Goal: Check status: Check status

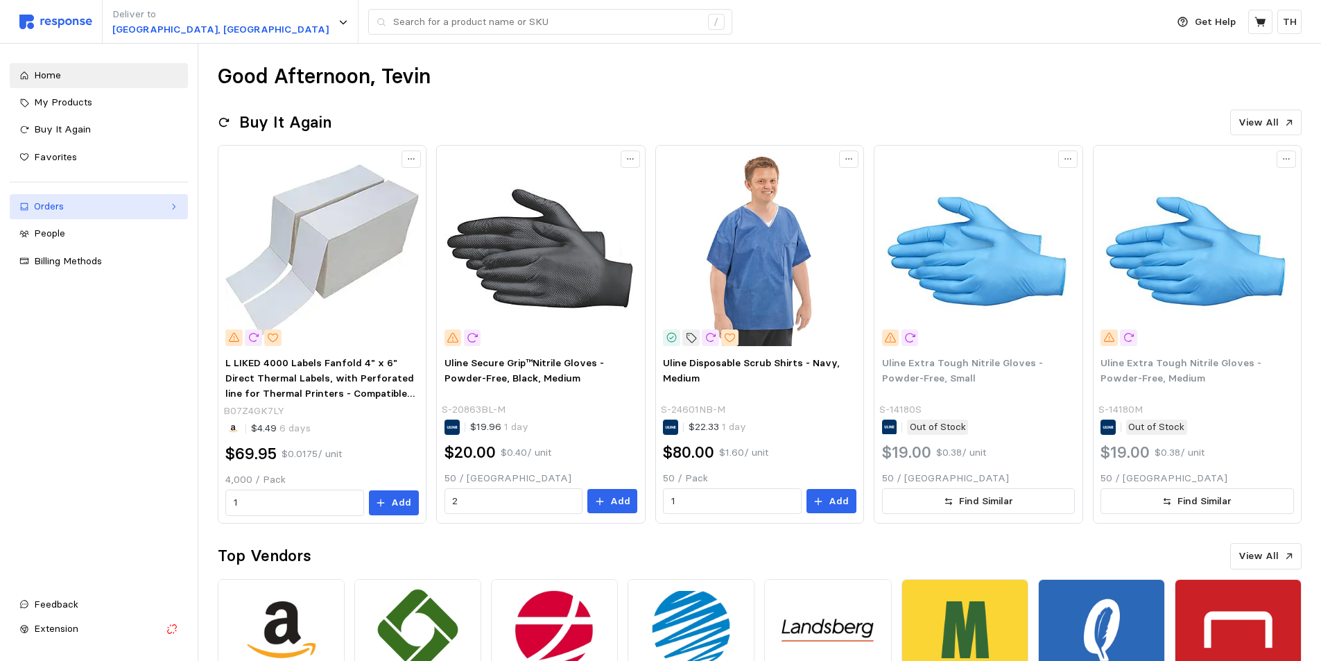
click at [79, 218] on link "Orders" at bounding box center [99, 206] width 178 height 25
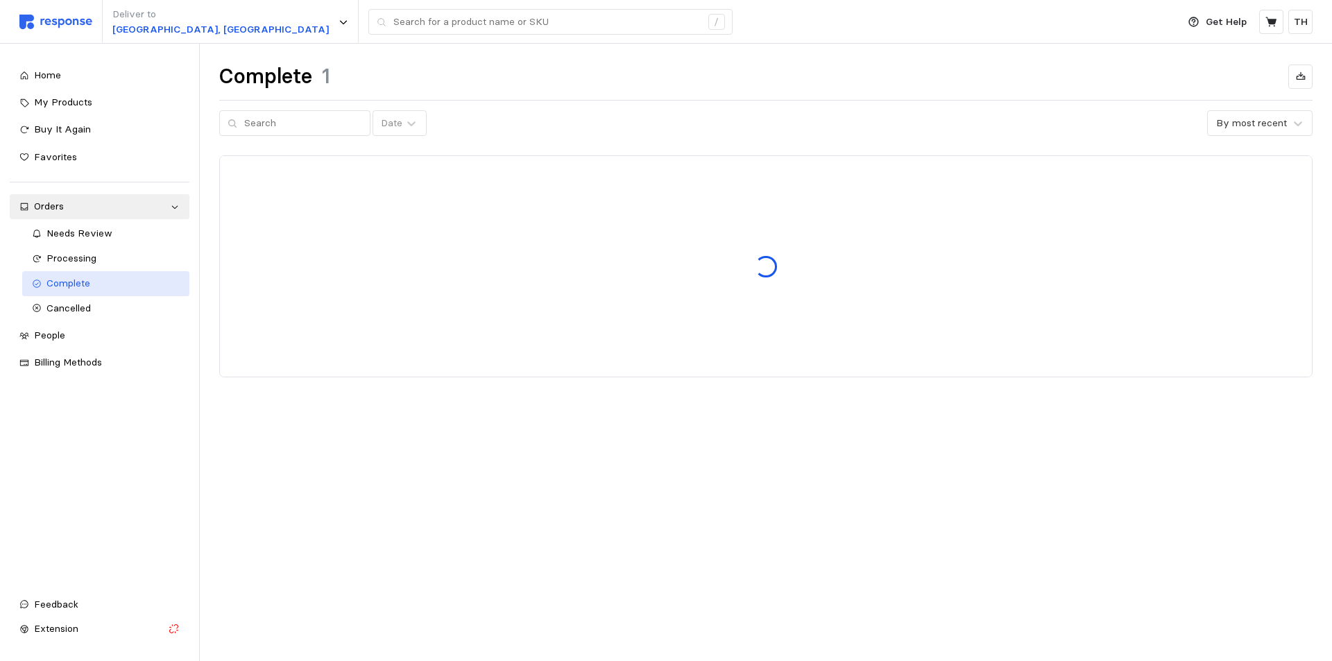
click at [80, 291] on link "Complete" at bounding box center [106, 283] width 168 height 25
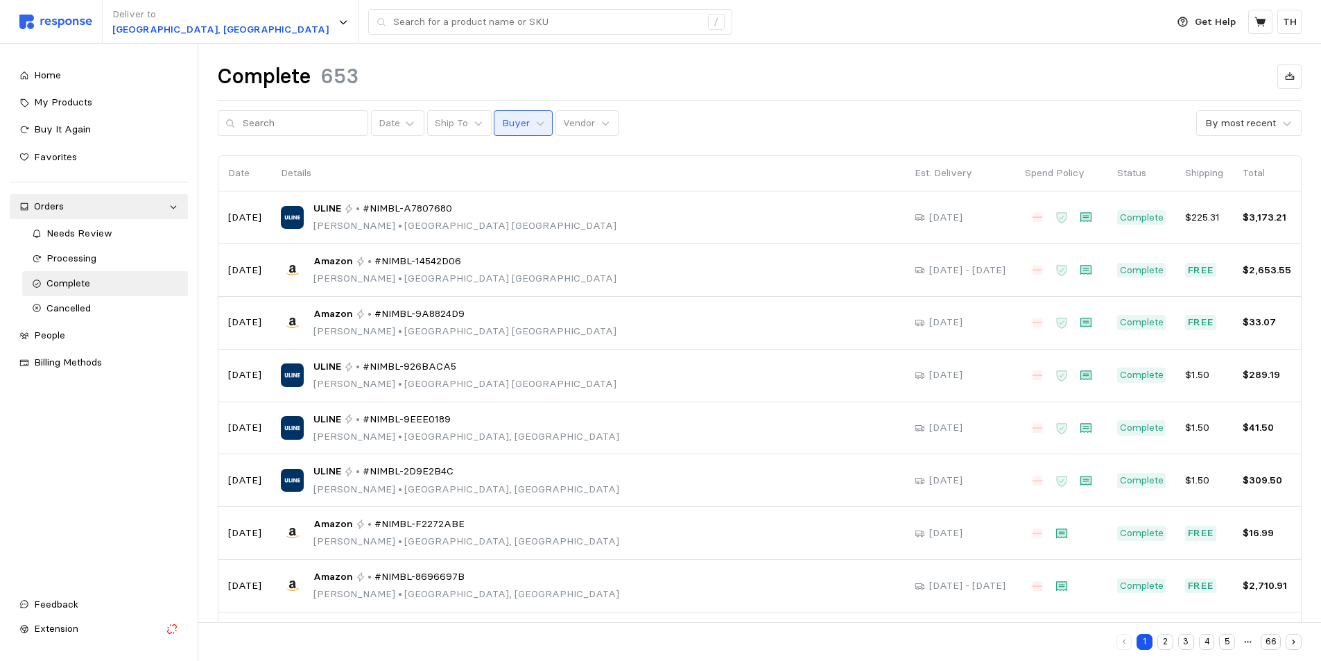
click at [513, 119] on p "Buyer" at bounding box center [516, 123] width 28 height 15
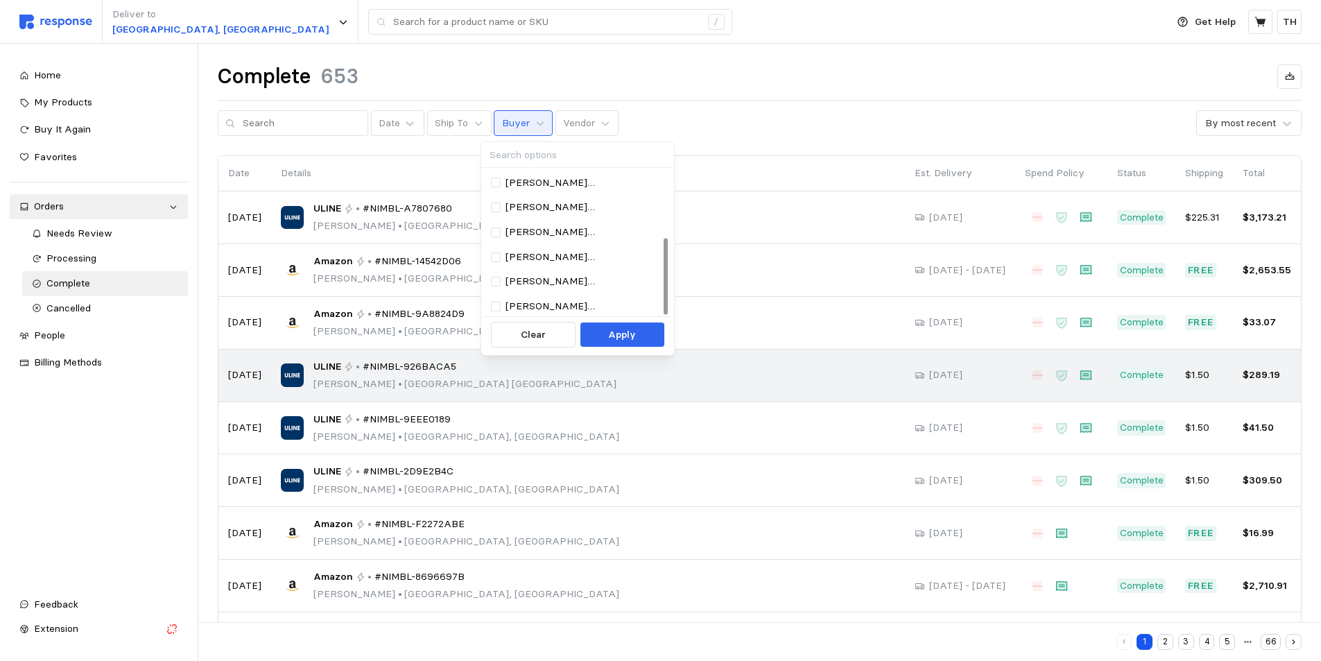
scroll to position [115, 0]
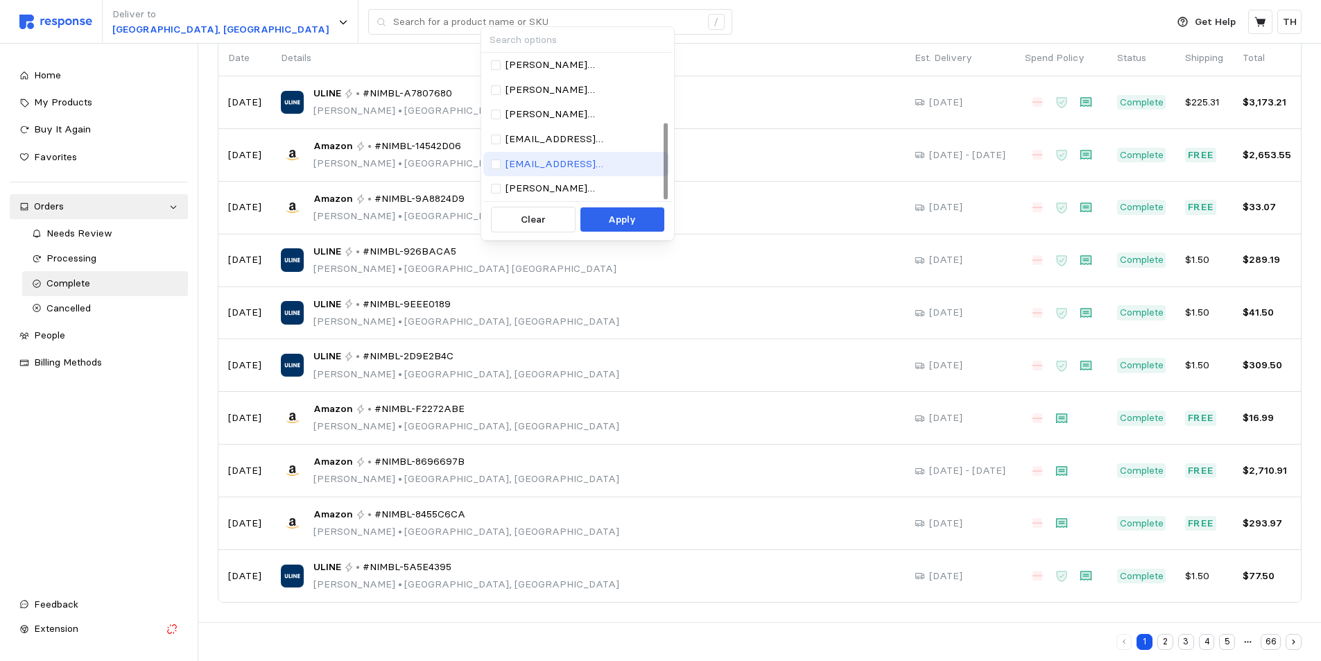
click at [556, 159] on p "[EMAIL_ADDRESS][PERSON_NAME][DOMAIN_NAME]" at bounding box center [584, 164] width 157 height 15
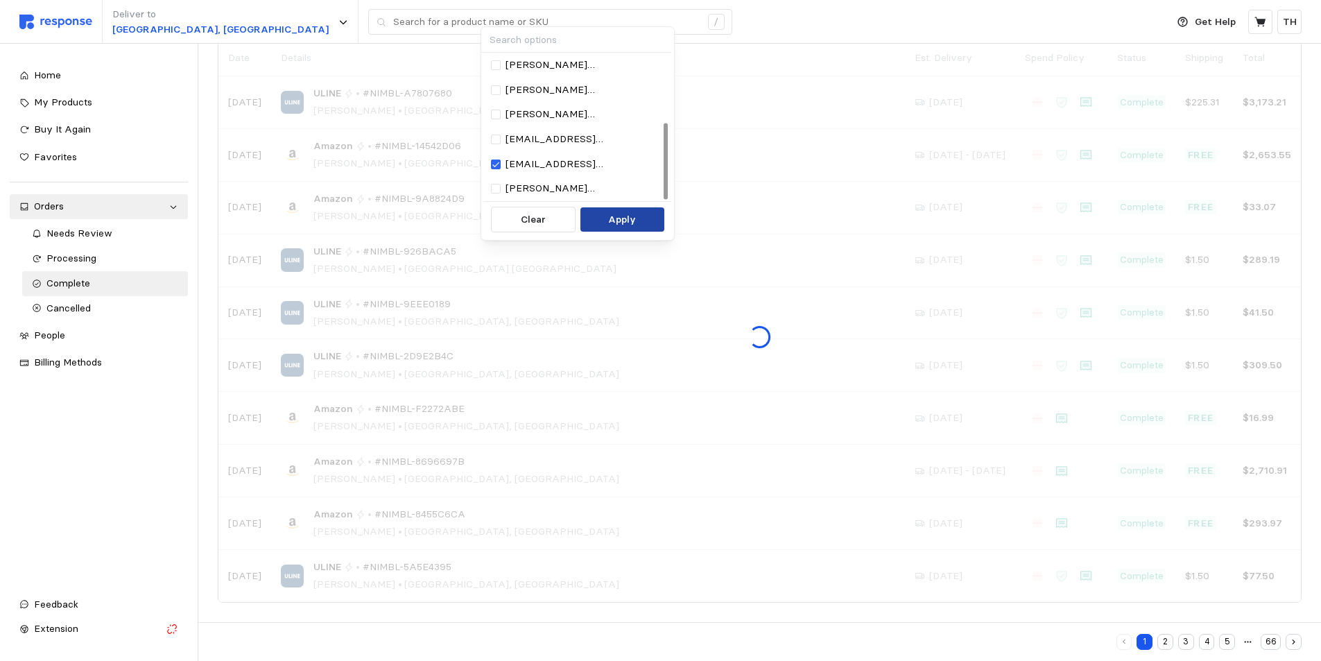
click at [599, 209] on button "Apply" at bounding box center [623, 219] width 84 height 25
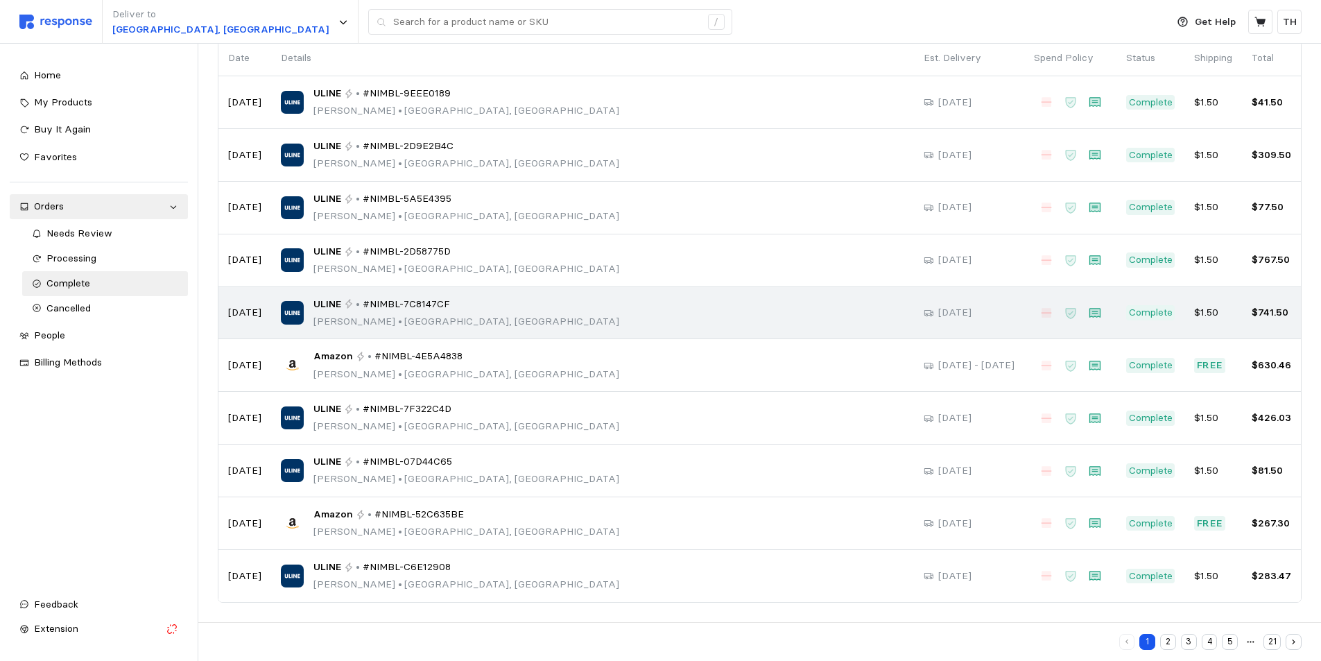
click at [438, 311] on span "#NIMBL-7C8147CF" at bounding box center [406, 304] width 87 height 15
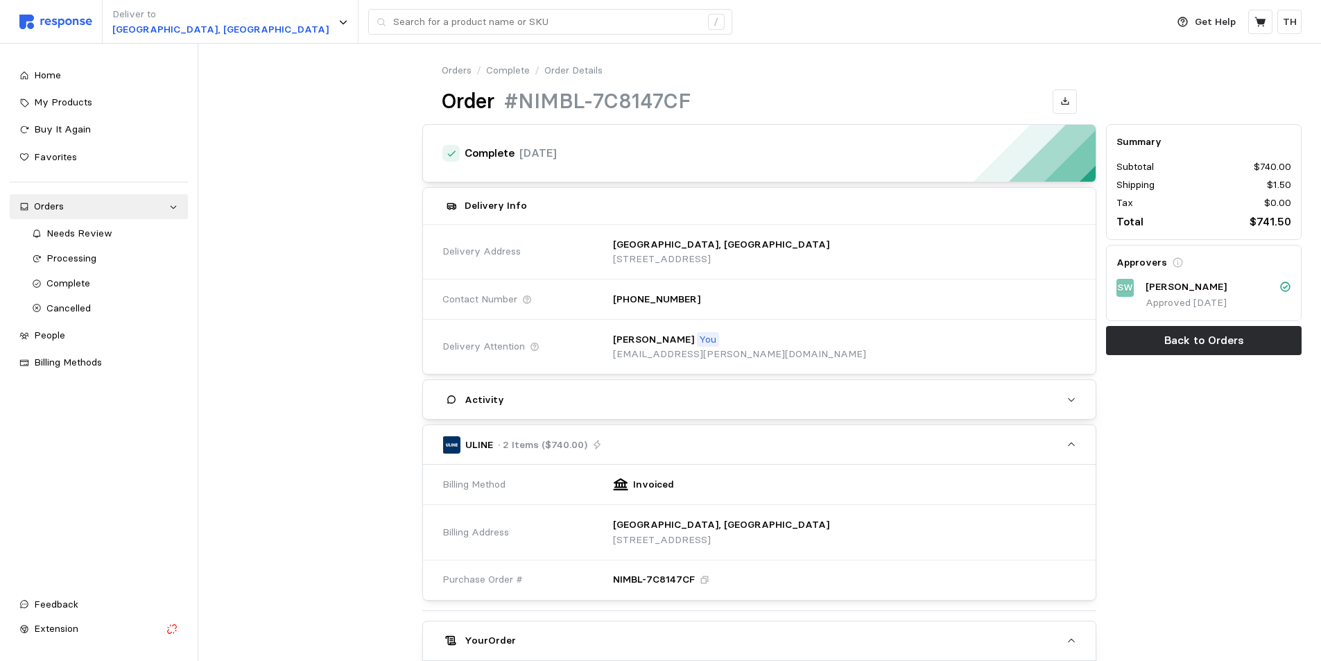
scroll to position [396, 0]
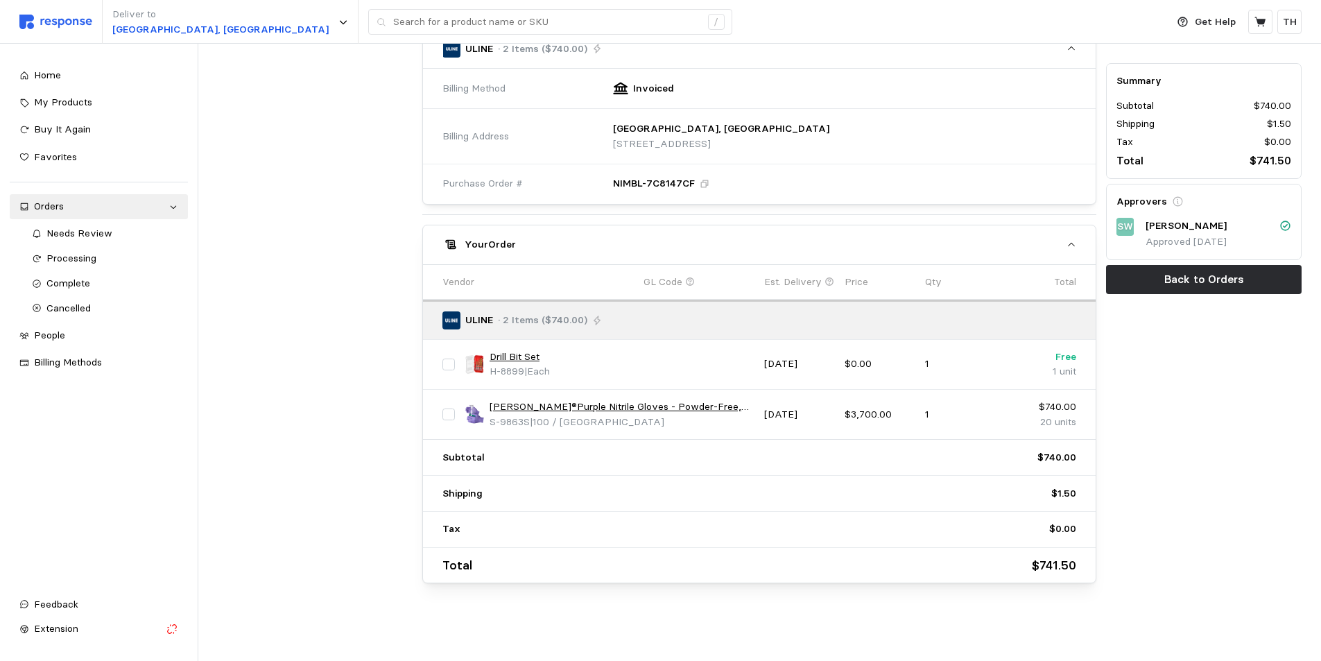
drag, startPoint x: 487, startPoint y: 407, endPoint x: 758, endPoint y: 400, distance: 271.3
click at [758, 400] on div "[PERSON_NAME]®Purple Nitrile Gloves - Powder-Free, Small S-9863S | 100 / Carton" at bounding box center [610, 415] width 300 height 40
copy link "[PERSON_NAME]®Purple Nitrile Gloves - Powder-Free, Small"
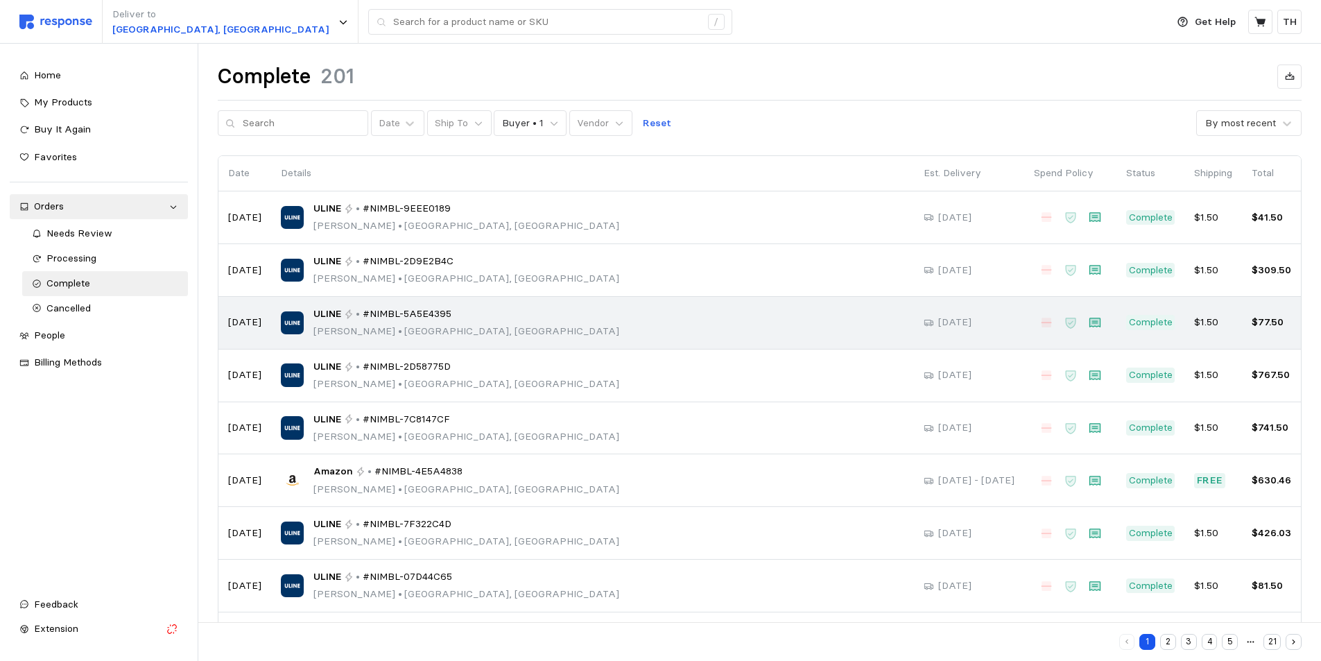
scroll to position [115, 0]
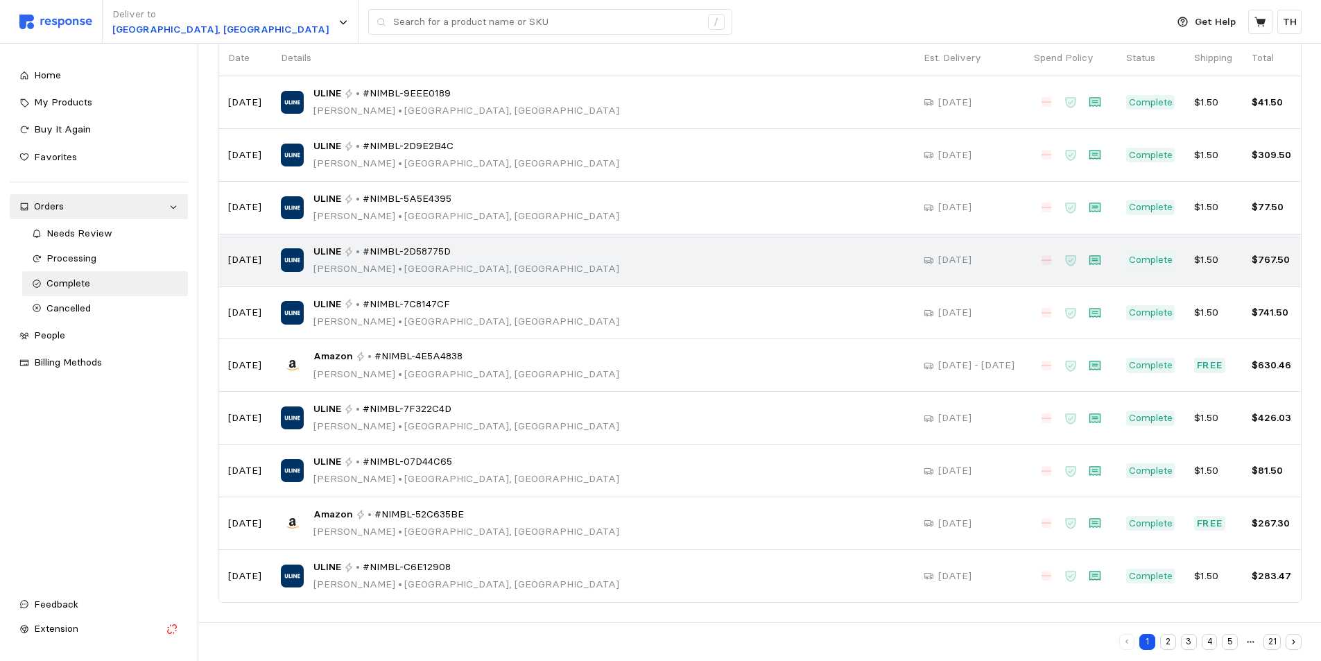
click at [477, 260] on div "ULINE • #NIMBL-2D58775D [PERSON_NAME] • [GEOGRAPHIC_DATA], [GEOGRAPHIC_DATA]" at bounding box center [593, 260] width 624 height 33
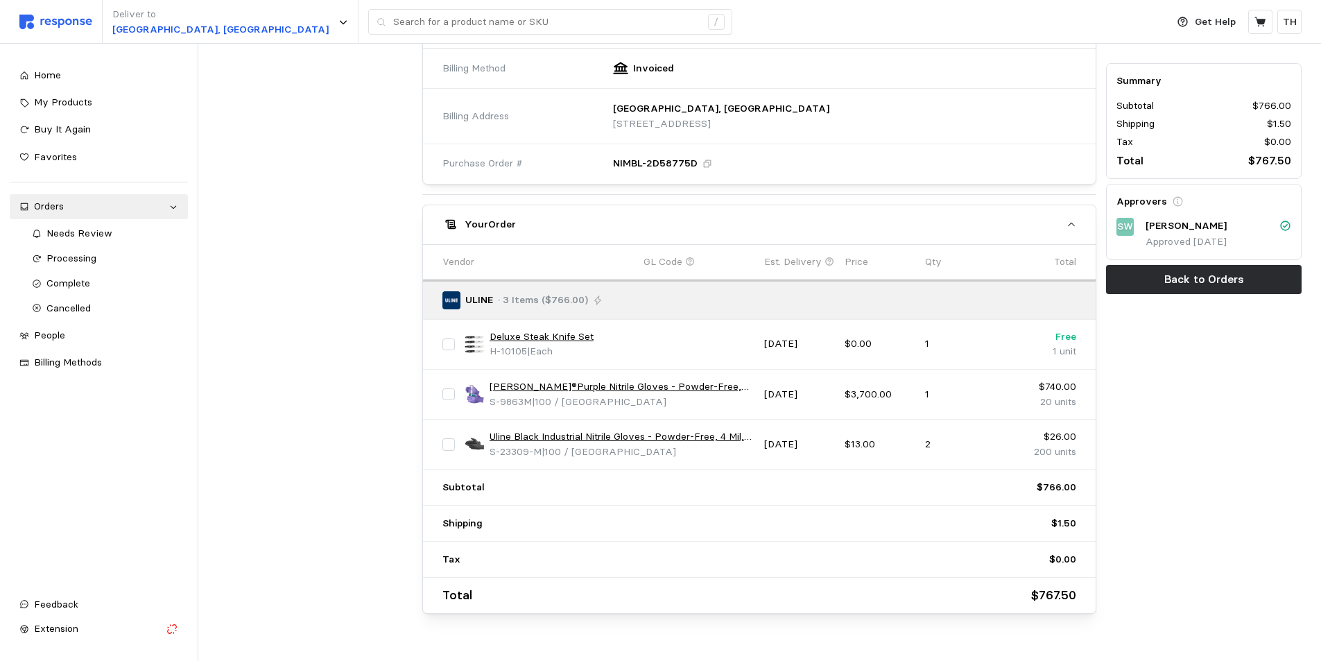
scroll to position [447, 0]
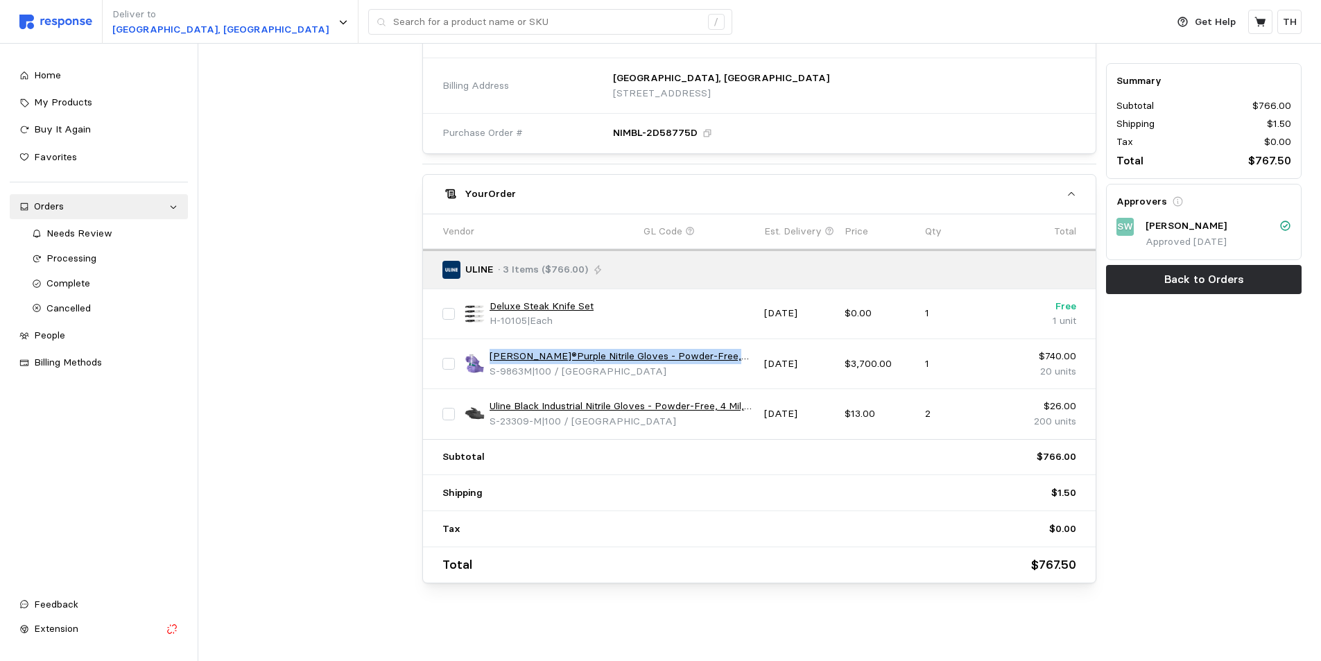
drag, startPoint x: 490, startPoint y: 357, endPoint x: 742, endPoint y: 354, distance: 251.8
click at [742, 354] on link "[PERSON_NAME]®Purple Nitrile Gloves - Powder-Free, Medium" at bounding box center [622, 356] width 265 height 15
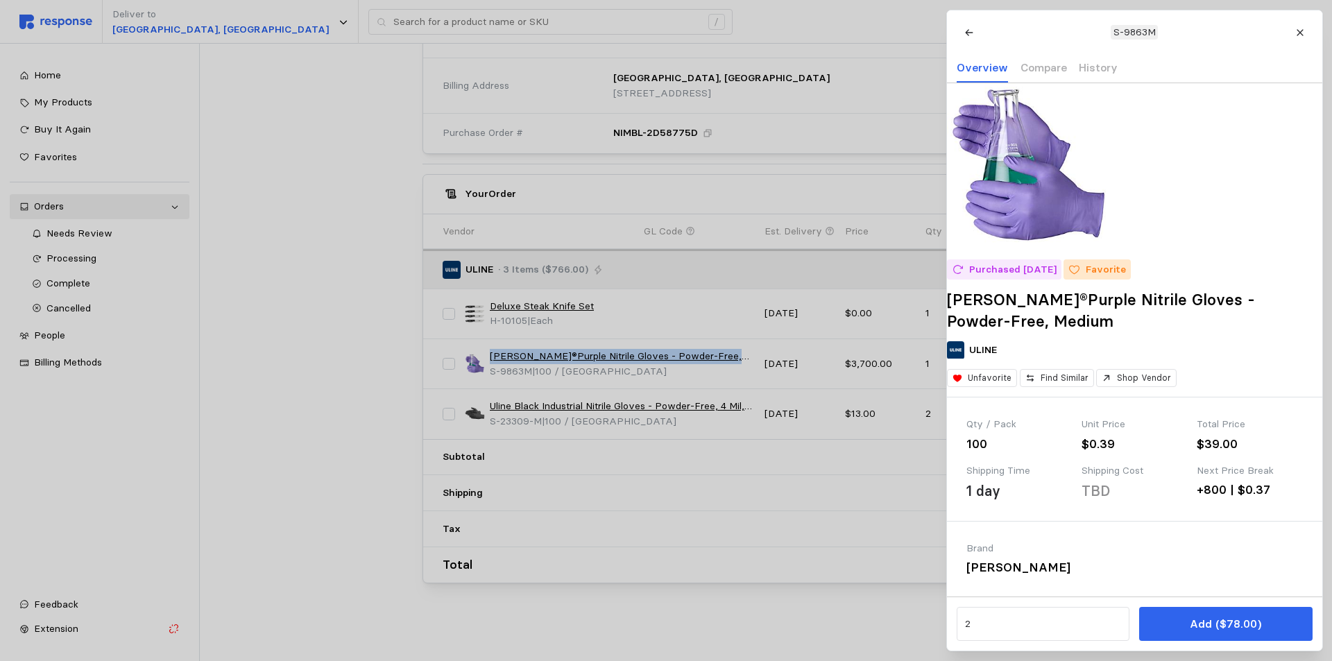
copy link "[PERSON_NAME]®Purple Nitrile Gloves - Powder-Free,"
click at [1292, 26] on button at bounding box center [1299, 32] width 24 height 24
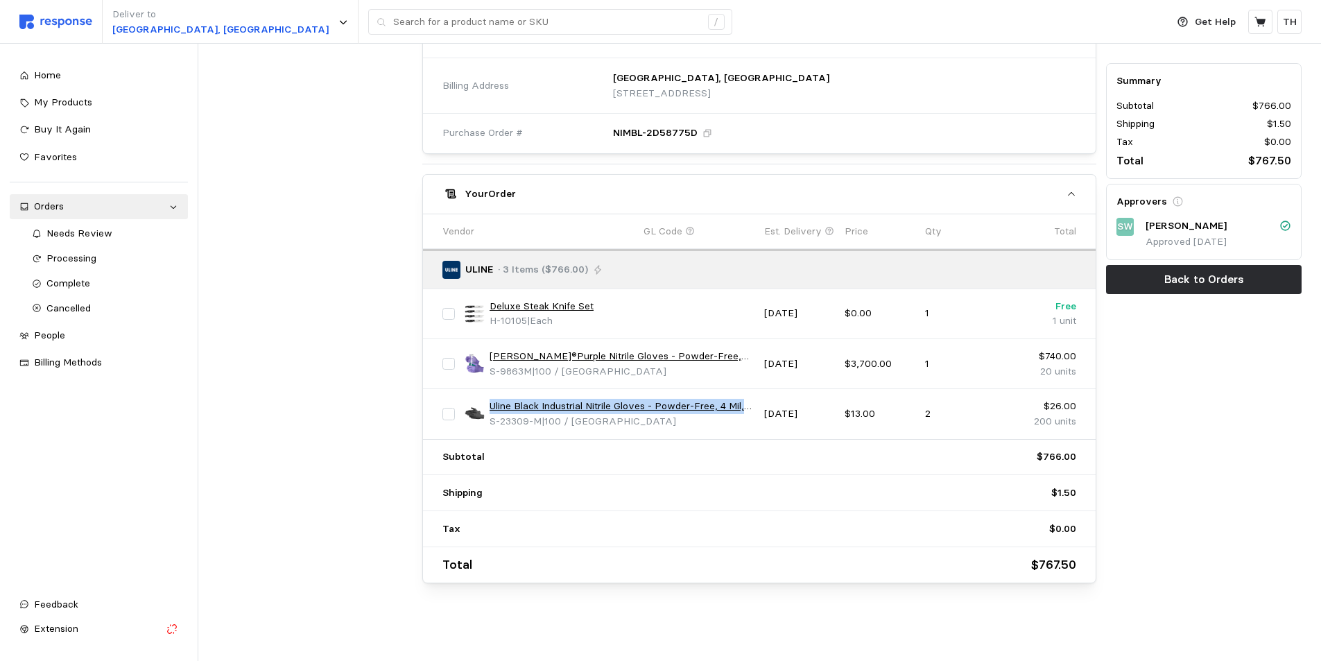
drag, startPoint x: 488, startPoint y: 400, endPoint x: 746, endPoint y: 405, distance: 258.1
click at [746, 405] on div "Uline Black Industrial Nitrile Gloves - Powder-Free, 4 Mil, Medium S-23309-M | …" at bounding box center [610, 414] width 290 height 30
copy link "Uline Black Industrial Nitrile Gloves - Powder-Free, 4 Mil,"
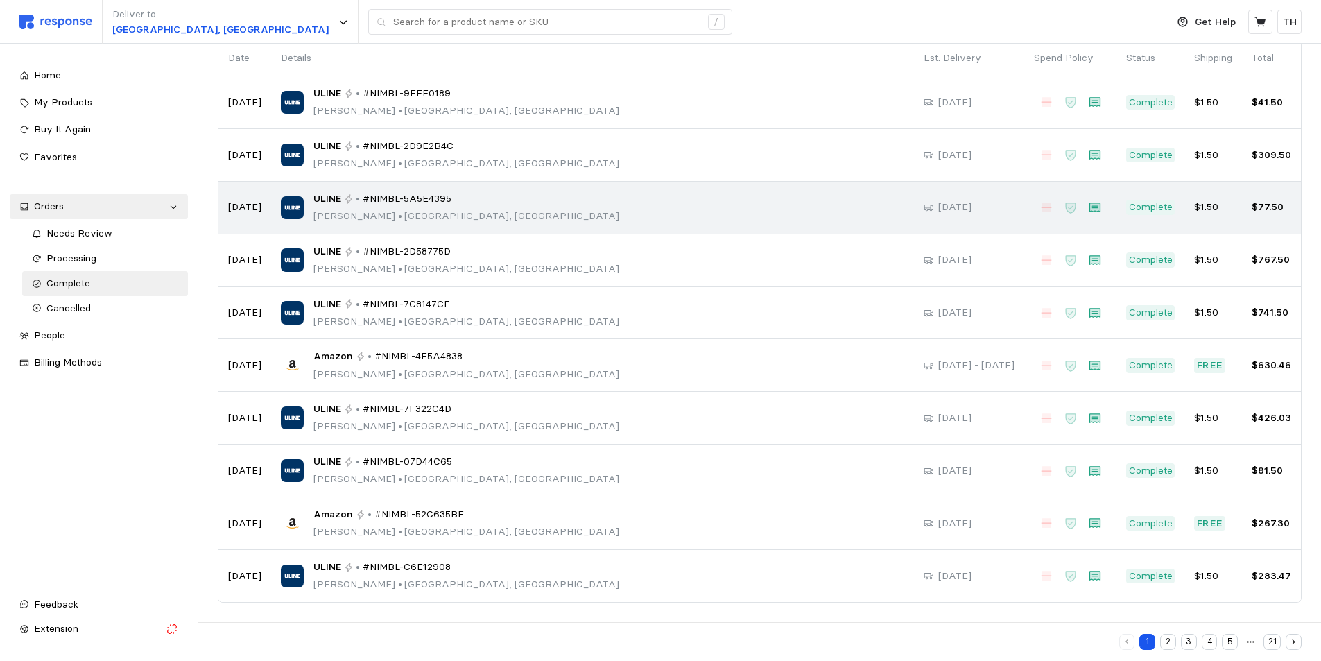
scroll to position [115, 0]
click at [534, 204] on div "ULINE • #NIMBL-5A5E4395 [PERSON_NAME] • [GEOGRAPHIC_DATA], [GEOGRAPHIC_DATA]" at bounding box center [593, 207] width 624 height 33
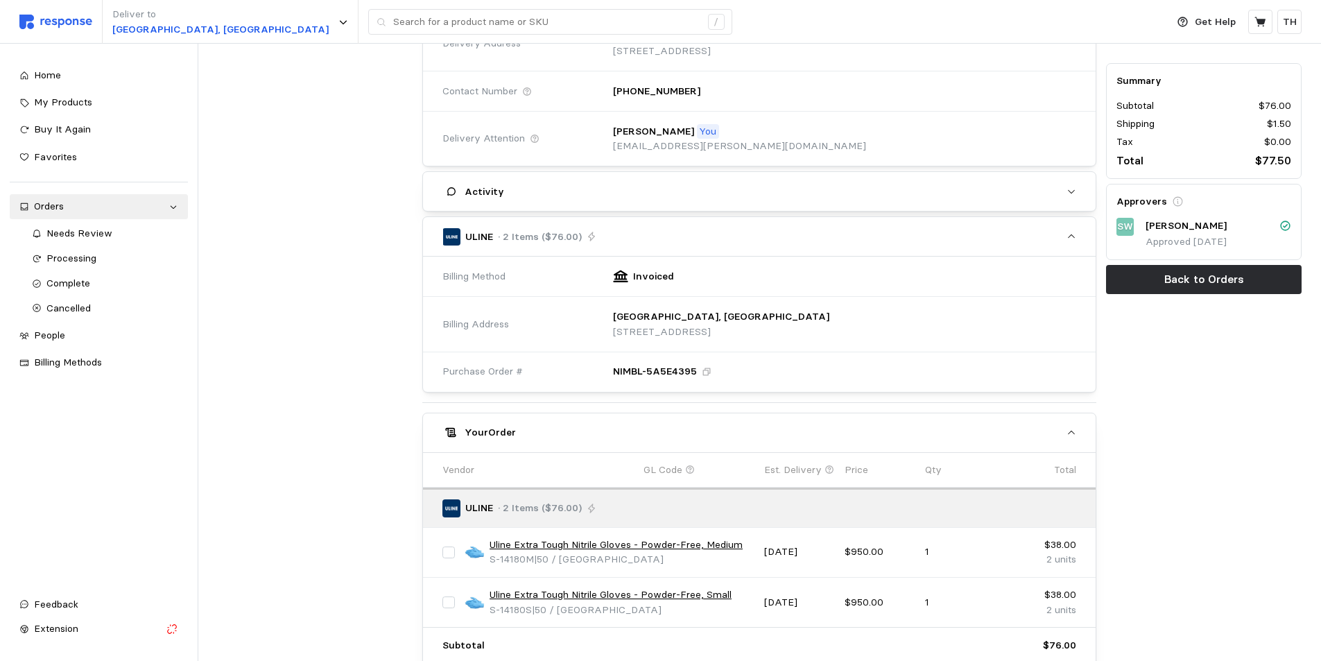
scroll to position [396, 0]
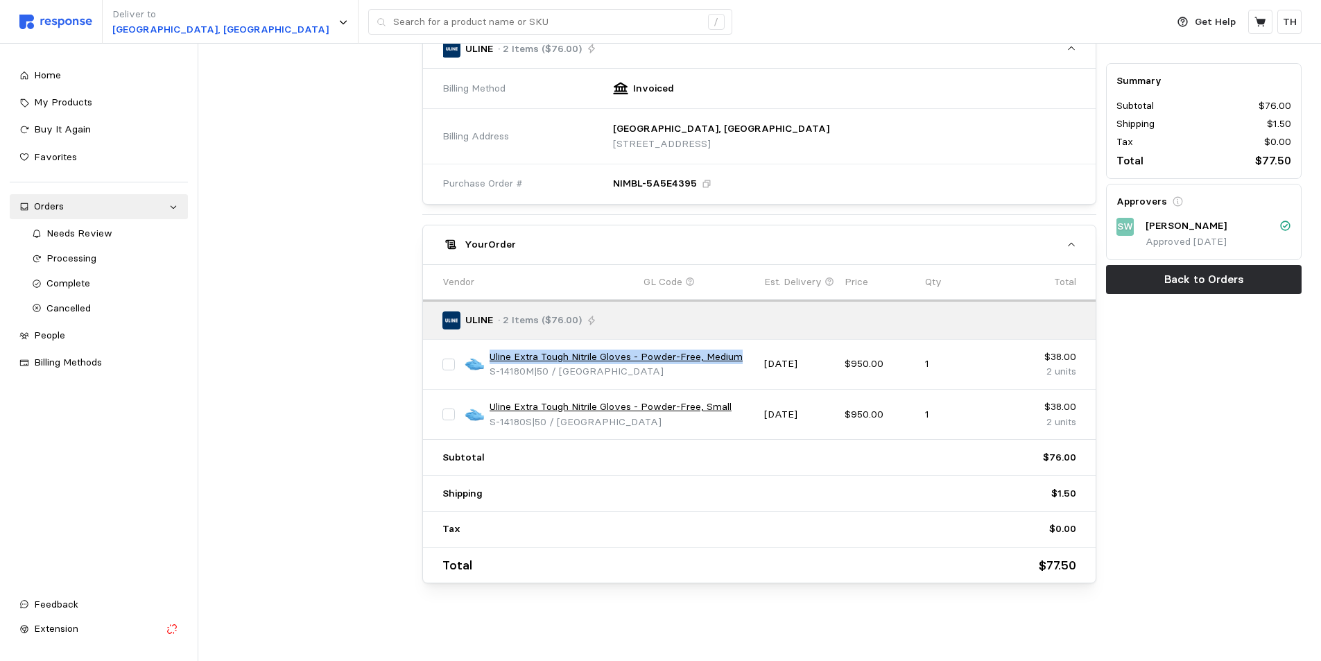
drag, startPoint x: 488, startPoint y: 355, endPoint x: 744, endPoint y: 352, distance: 256.0
click at [744, 352] on div "Uline Extra Tough Nitrile Gloves - Powder-Free, Medium S-14180M | 50 / Carton" at bounding box center [610, 365] width 290 height 30
copy link "Uline Extra Tough Nitrile Gloves - Powder-Free, Medium"
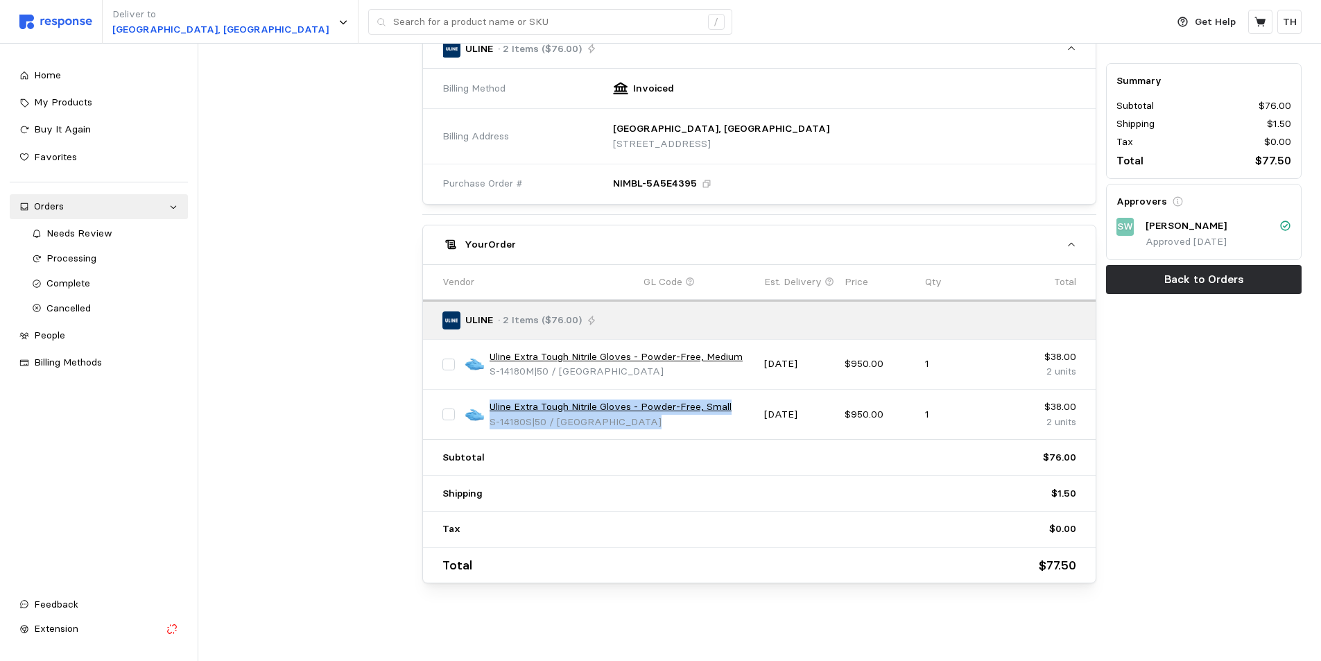
drag, startPoint x: 488, startPoint y: 402, endPoint x: 764, endPoint y: 409, distance: 276.2
click at [764, 409] on div "Uline Extra Tough Nitrile Gloves - Powder-Free, Small S-14180S | 50 / Carton [D…" at bounding box center [760, 415] width 644 height 40
click at [644, 417] on div "S-14180S | 50 / Carton" at bounding box center [611, 422] width 242 height 15
drag, startPoint x: 490, startPoint y: 405, endPoint x: 740, endPoint y: 410, distance: 250.5
click at [740, 410] on div "Uline Extra Tough Nitrile Gloves - Powder-Free, Small S-14180S | 50 / Carton" at bounding box center [610, 415] width 290 height 30
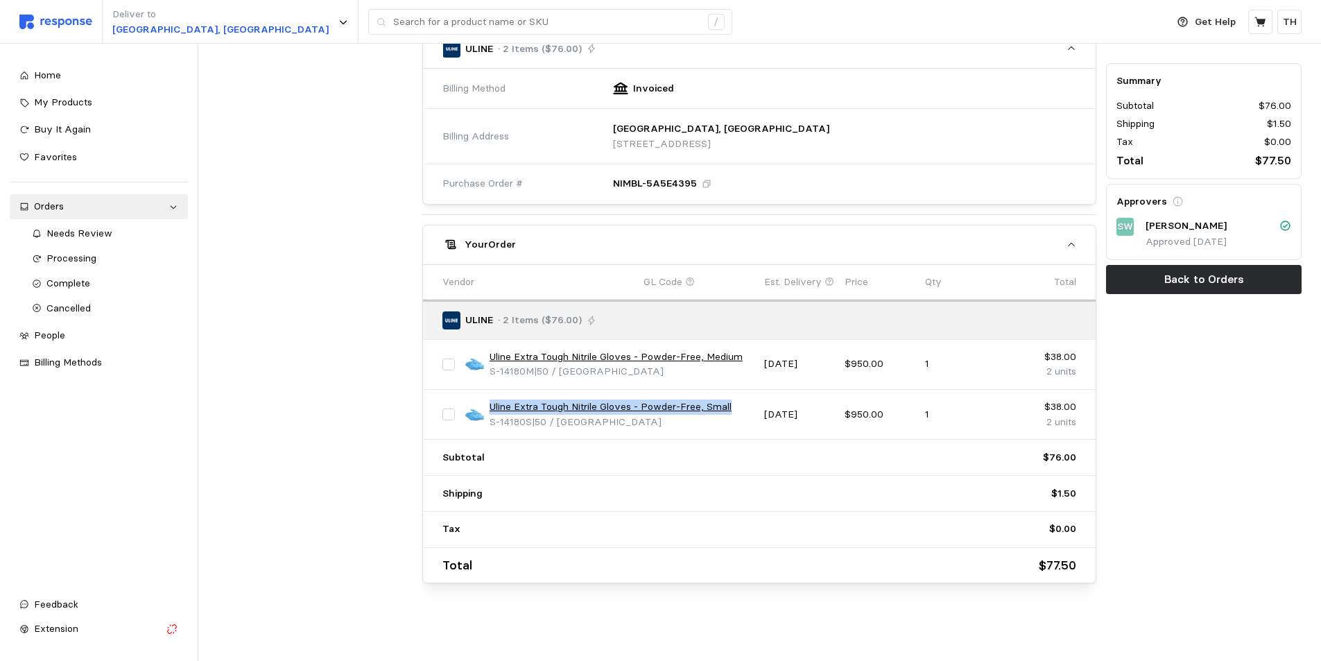
copy link "Uline Extra Tough Nitrile Gloves - Powder-Free, Small"
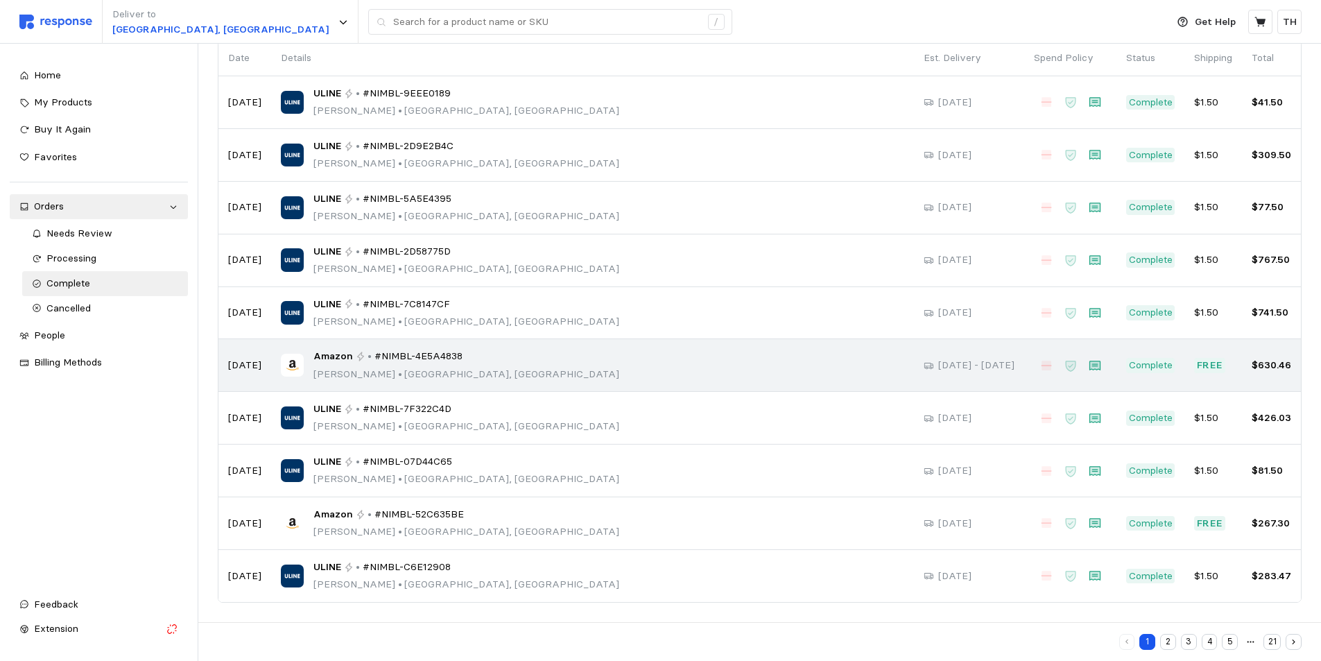
scroll to position [115, 0]
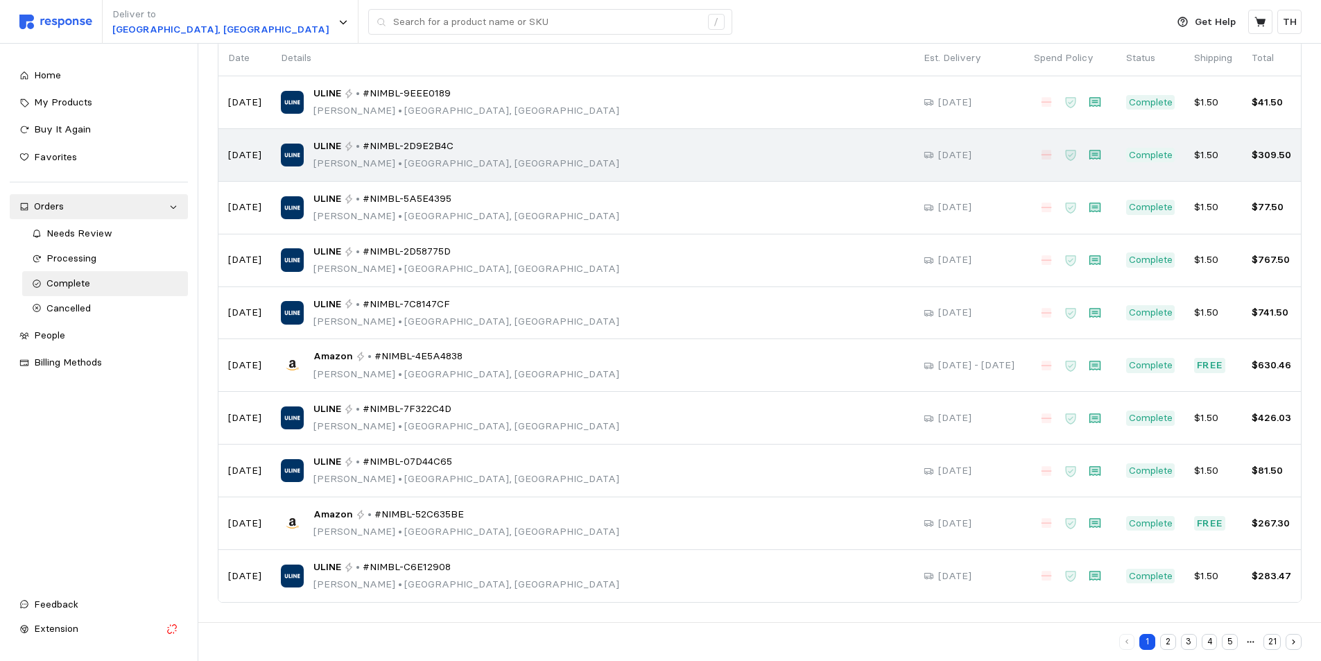
click at [465, 155] on div "ULINE • #NIMBL-2D9E2B4C [PERSON_NAME] • [GEOGRAPHIC_DATA], [GEOGRAPHIC_DATA]" at bounding box center [593, 155] width 624 height 33
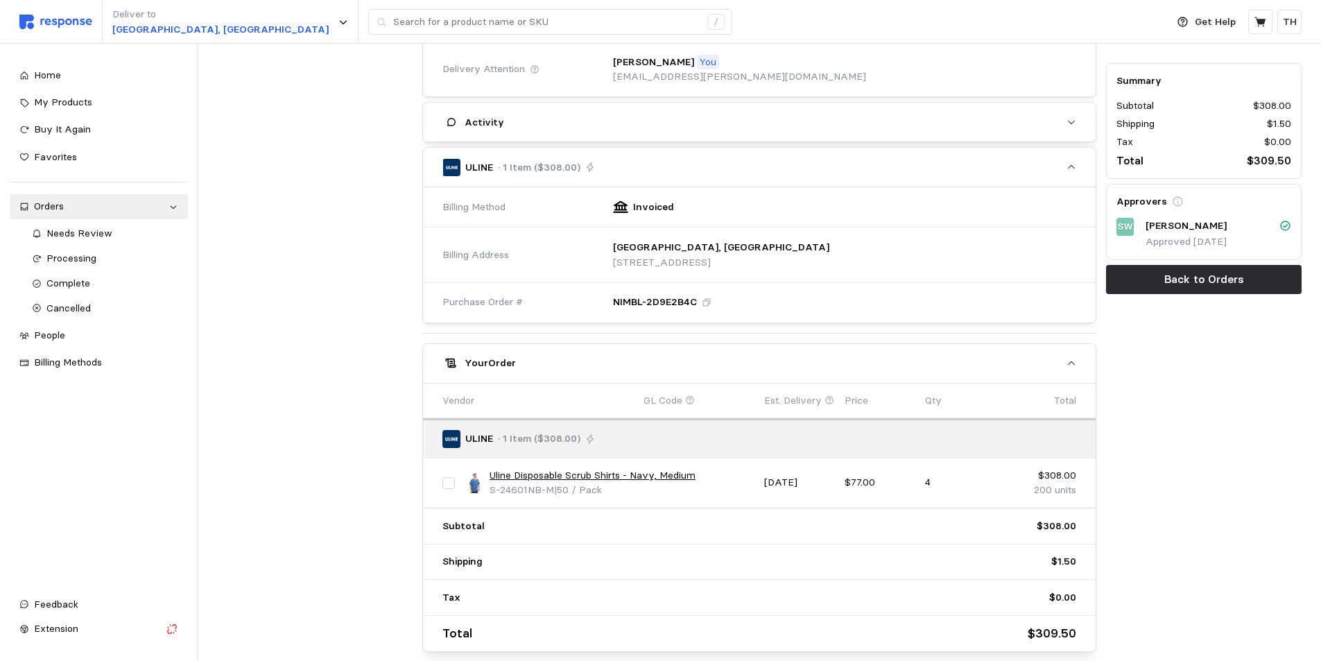
scroll to position [346, 0]
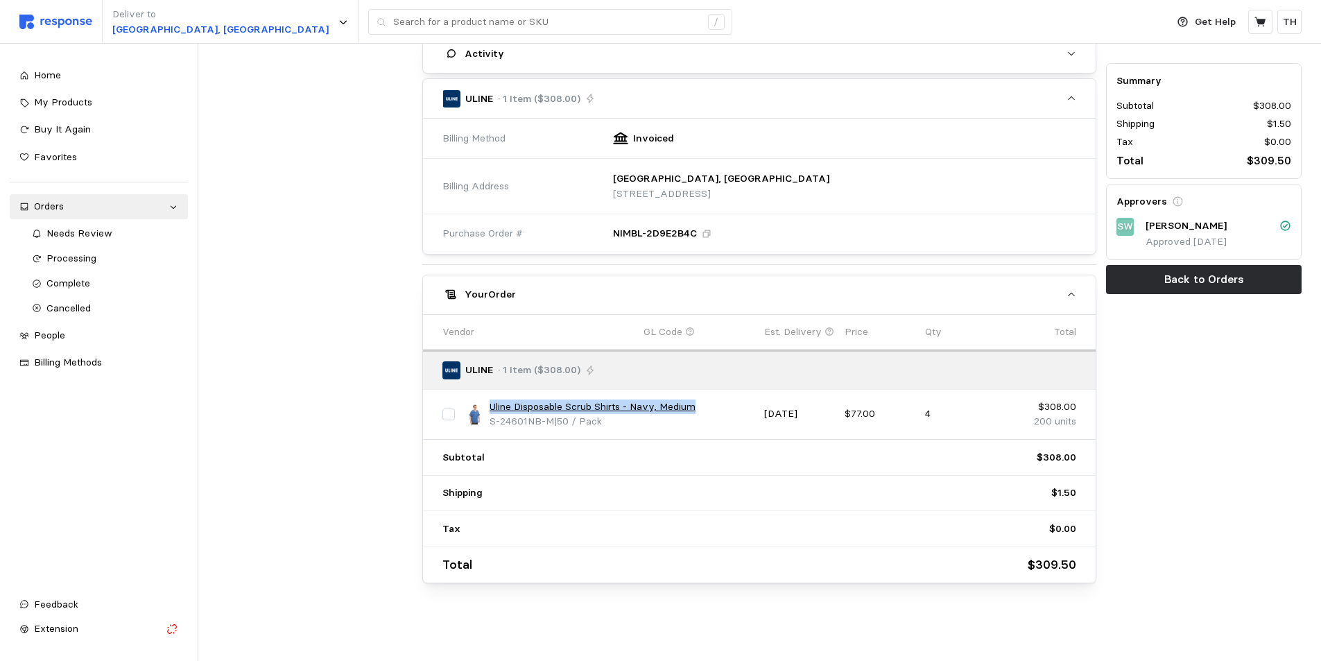
drag, startPoint x: 490, startPoint y: 403, endPoint x: 708, endPoint y: 404, distance: 217.1
click at [708, 404] on div "Uline Disposable Scrub Shirts - Navy, Medium S-24601NB-M | 50 / Pack" at bounding box center [610, 415] width 290 height 30
copy link "Uline Disposable Scrub Shirts - Navy, Medium"
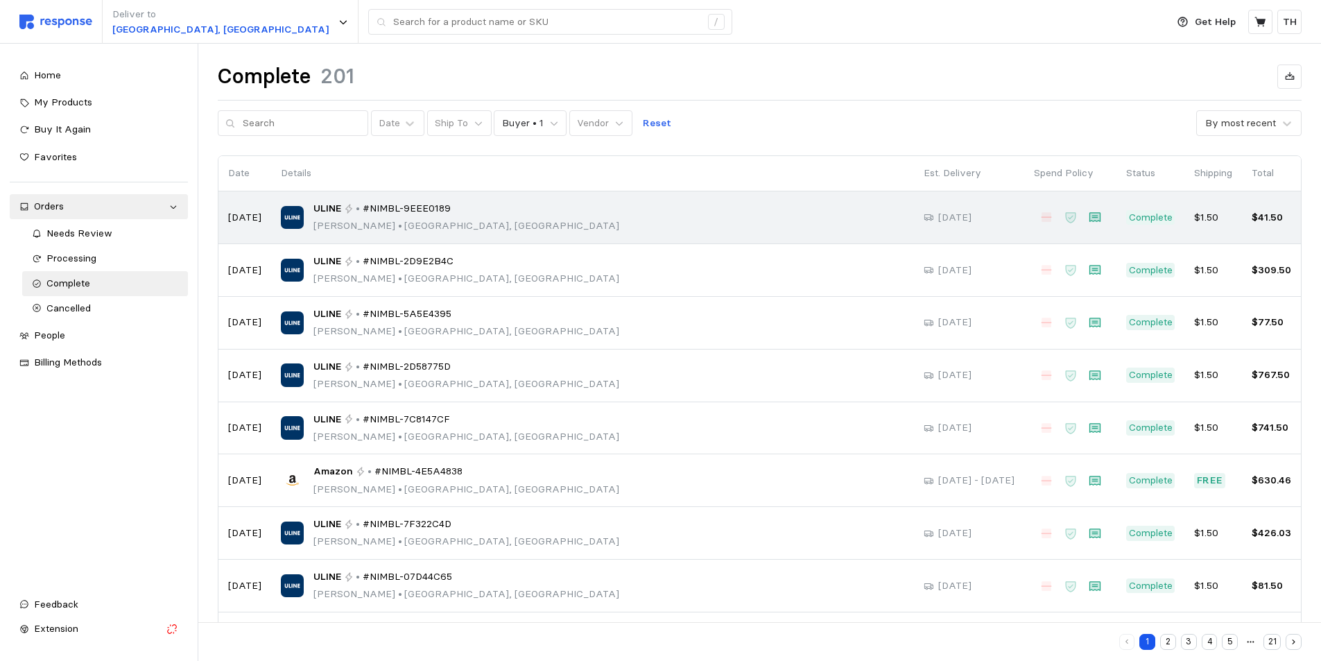
click at [493, 213] on div "ULINE • #NIMBL-9EEE0189 [PERSON_NAME] • [GEOGRAPHIC_DATA], [GEOGRAPHIC_DATA]" at bounding box center [593, 217] width 624 height 33
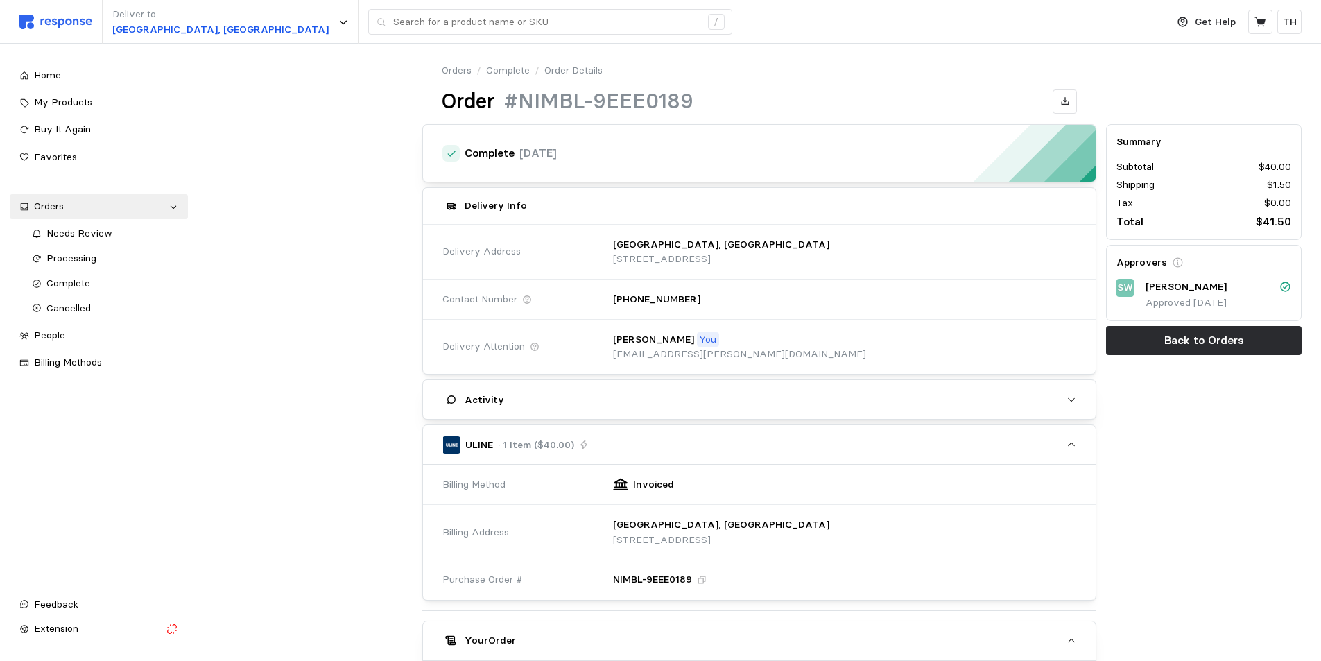
scroll to position [346, 0]
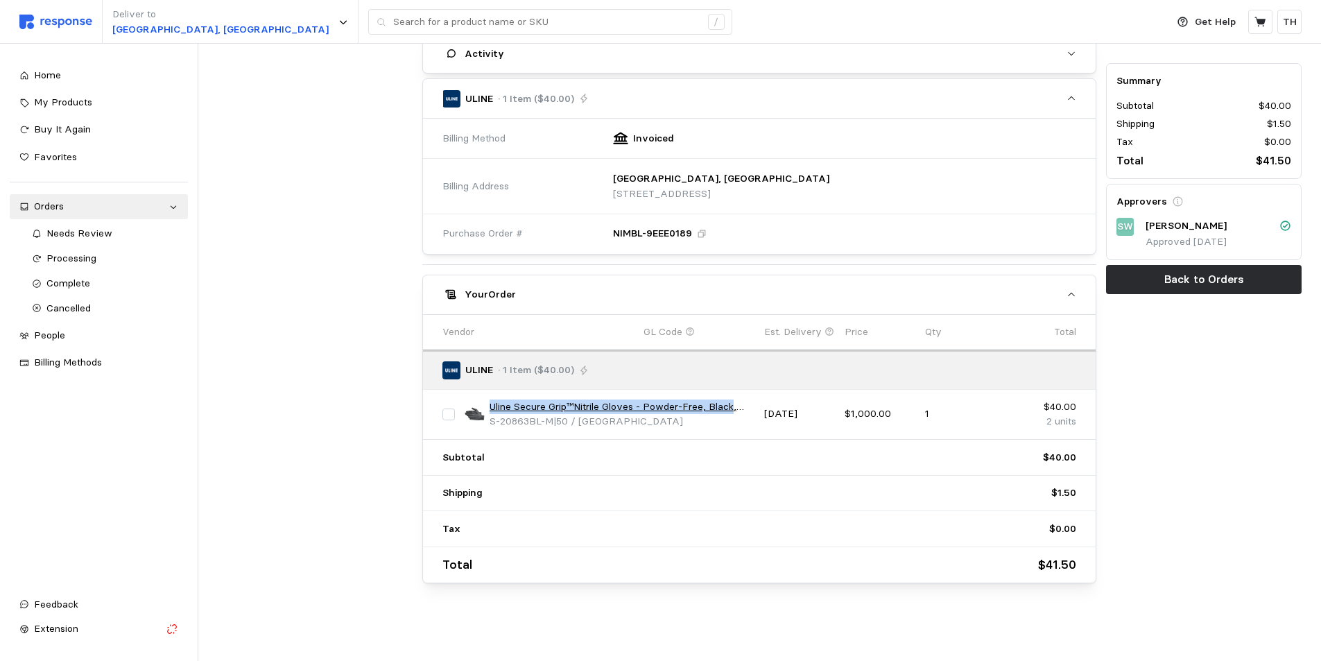
drag, startPoint x: 487, startPoint y: 404, endPoint x: 733, endPoint y: 399, distance: 245.6
click at [733, 400] on div "Uline Secure Grip™Nitrile Gloves - Powder-Free, Black, Medium S-20863BL-M | 50 …" at bounding box center [610, 415] width 290 height 30
copy link "Uline Secure Grip™Nitrile Gloves - Powder-Free, Black"
